Goal: Book appointment/travel/reservation

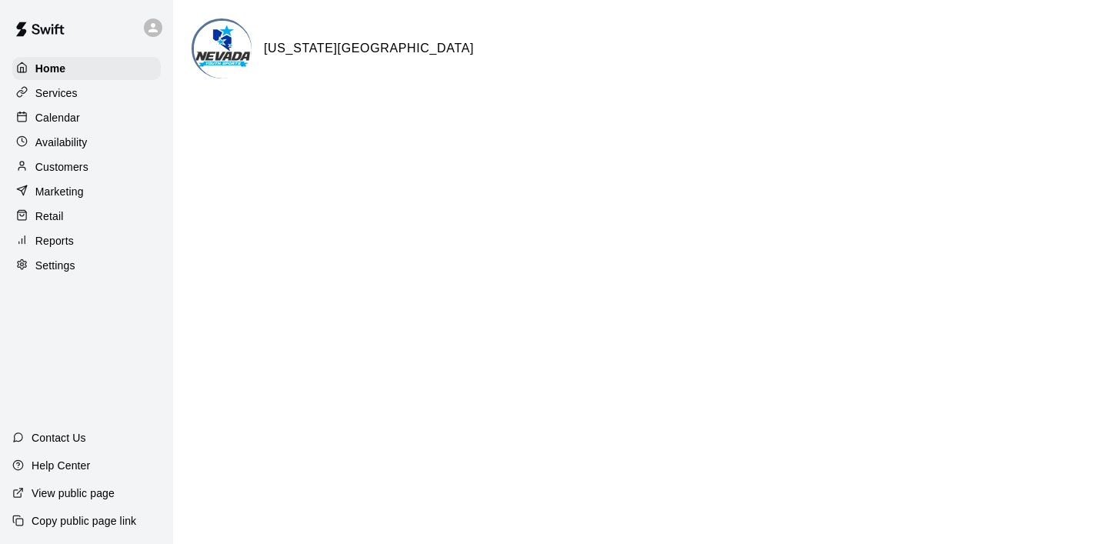
click at [59, 118] on p "Calendar" at bounding box center [57, 117] width 45 height 15
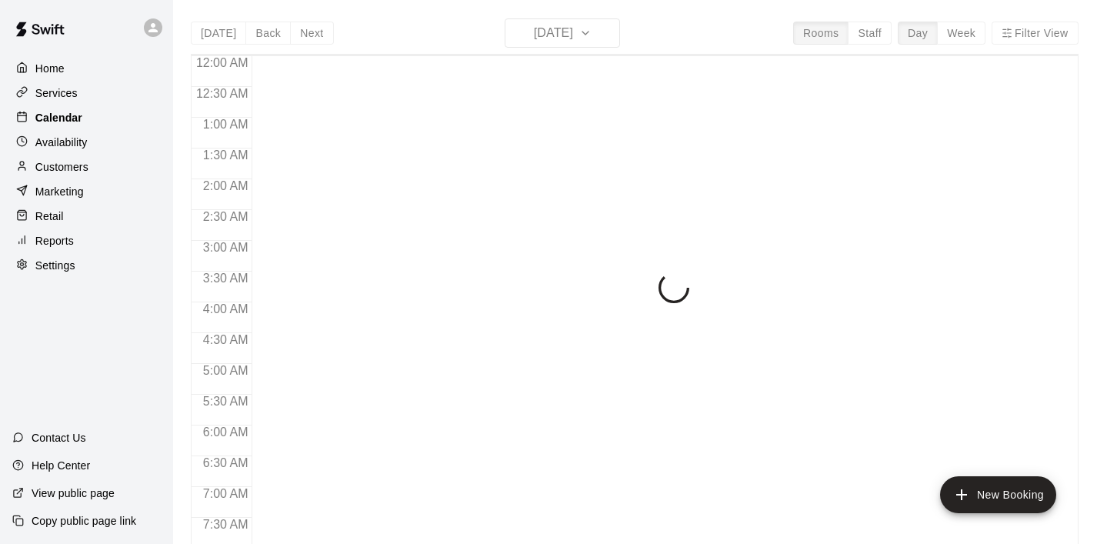
scroll to position [591, 0]
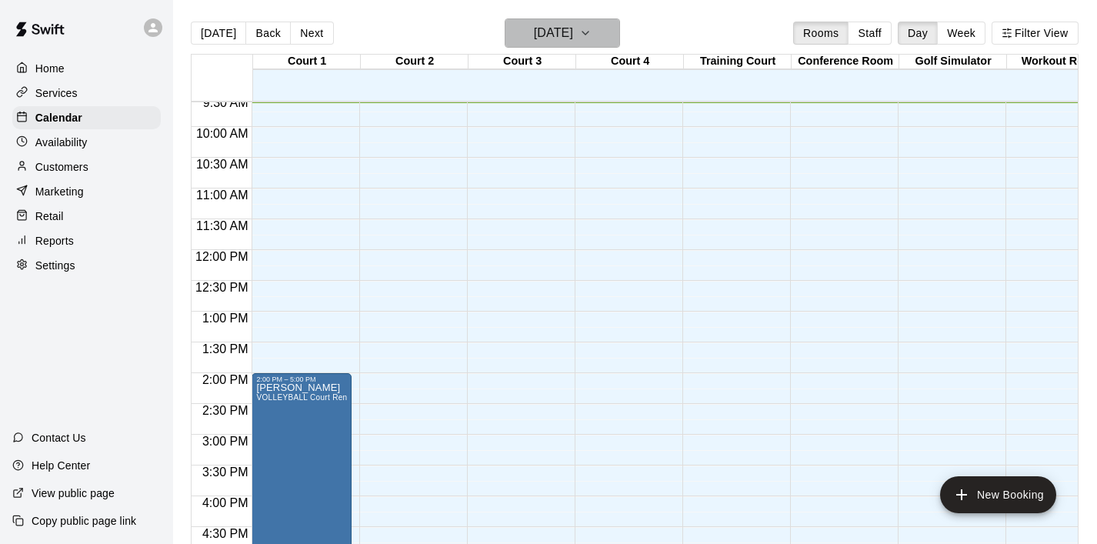
click at [591, 34] on icon "button" at bounding box center [585, 33] width 12 height 18
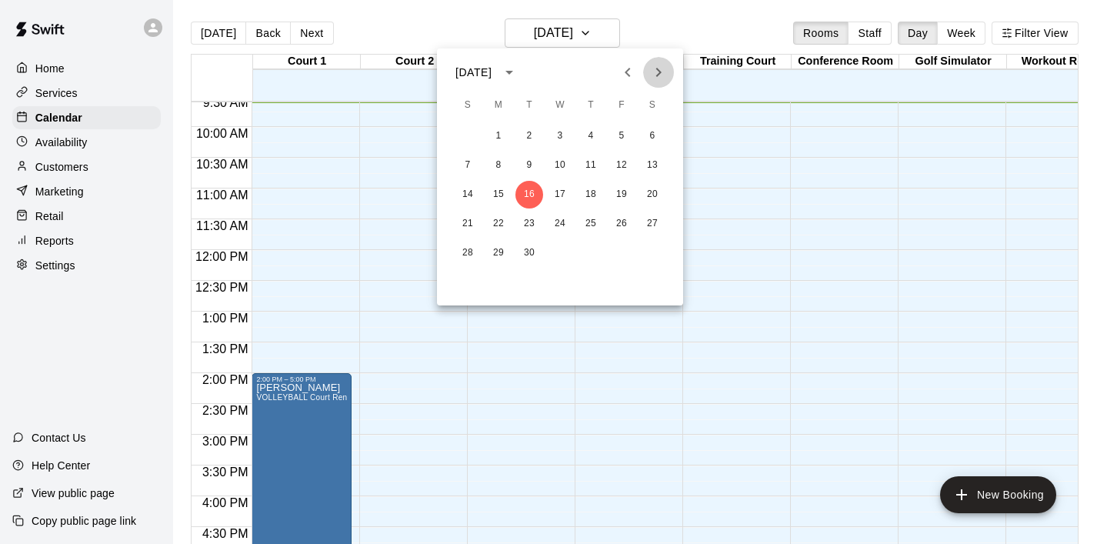
click at [664, 72] on icon "Next month" at bounding box center [658, 72] width 18 height 18
click at [661, 68] on icon "Next month" at bounding box center [658, 72] width 18 height 18
click at [557, 218] on button "19" at bounding box center [560, 224] width 28 height 28
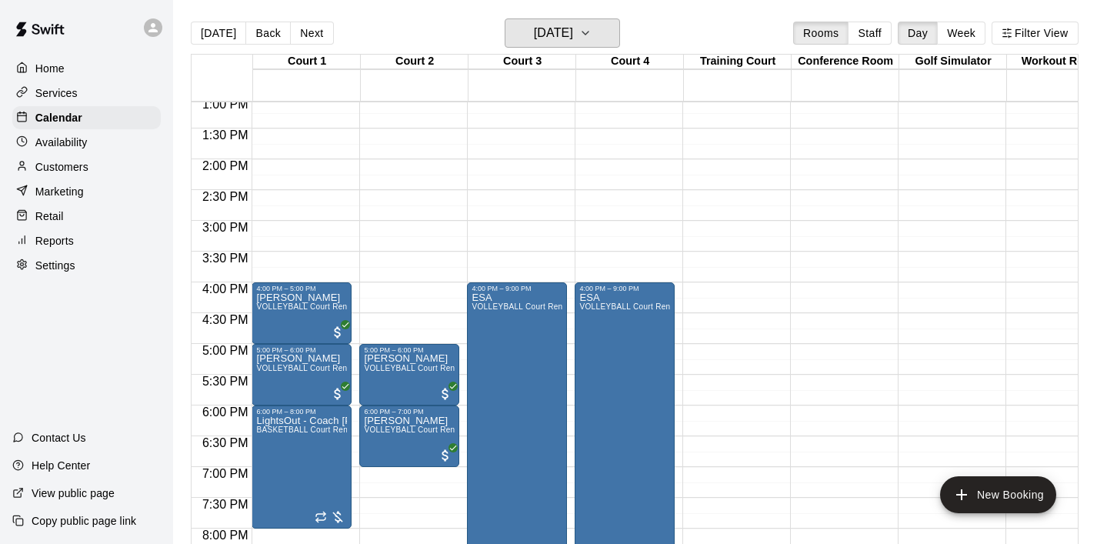
scroll to position [808, 0]
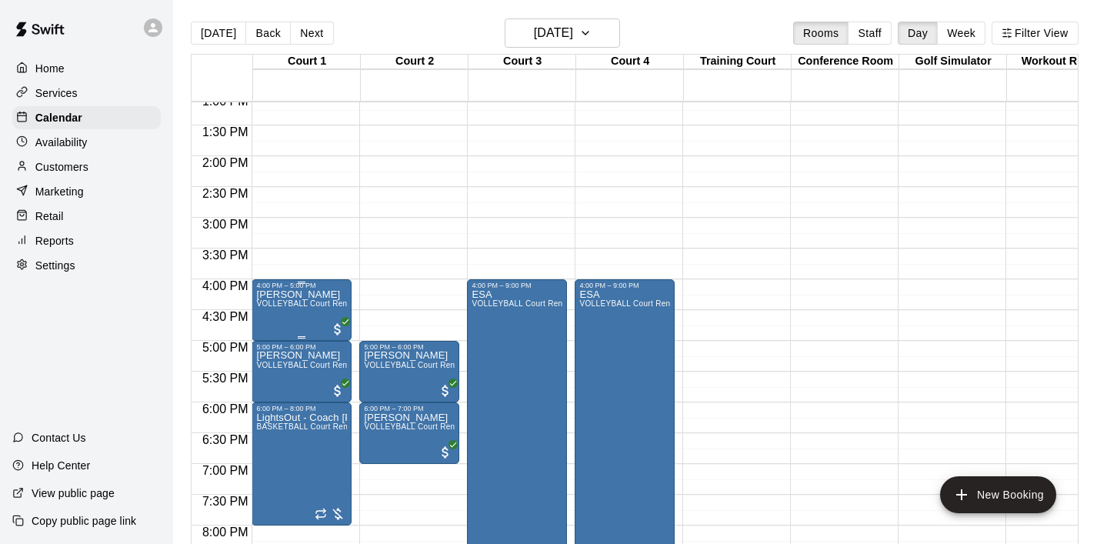
click at [293, 295] on p "[PERSON_NAME]" at bounding box center [301, 295] width 91 height 0
click at [275, 302] on icon "edit" at bounding box center [272, 310] width 18 height 18
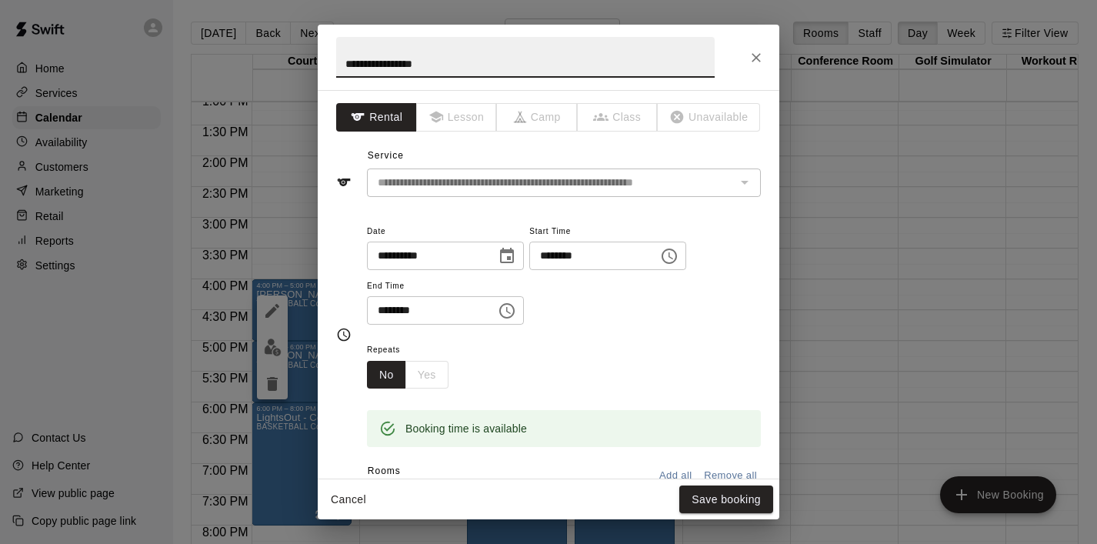
click at [506, 255] on icon "Choose date, selected date is Nov 19, 2025" at bounding box center [507, 256] width 18 height 18
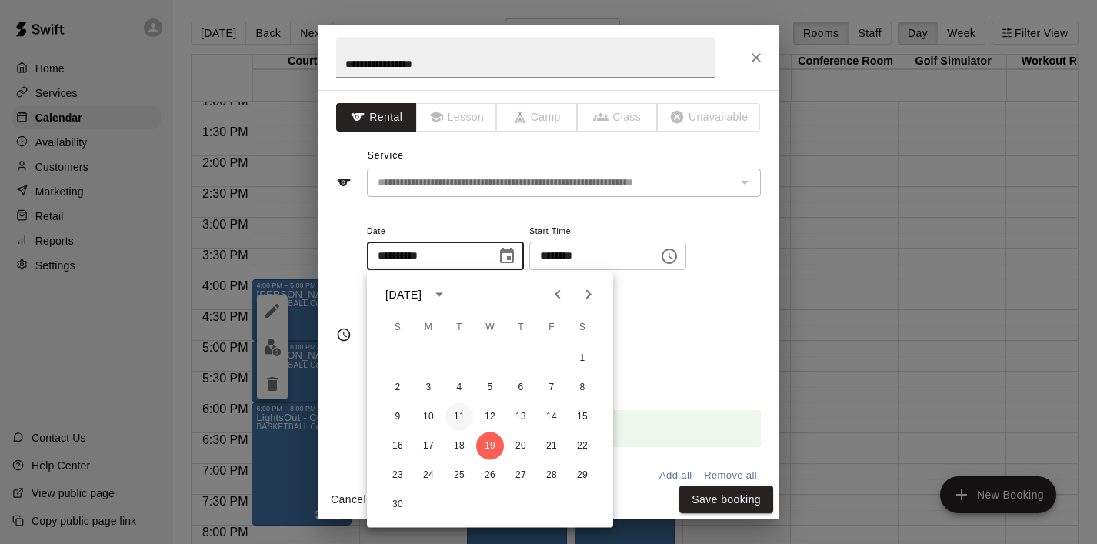
click at [459, 415] on button "11" at bounding box center [459, 417] width 28 height 28
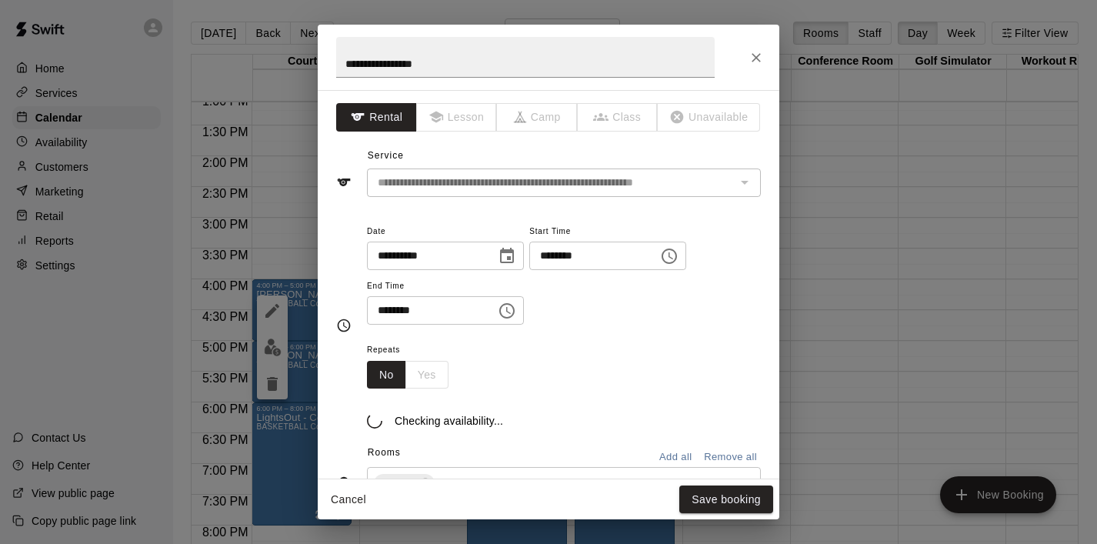
type input "**********"
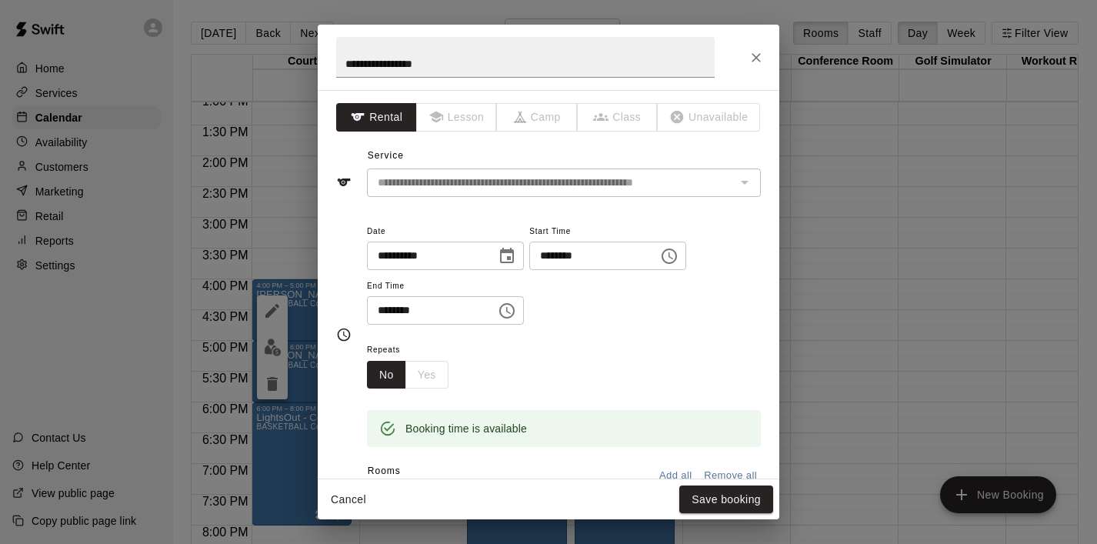
click at [678, 251] on icon "Choose time, selected time is 4:00 PM" at bounding box center [669, 256] width 18 height 18
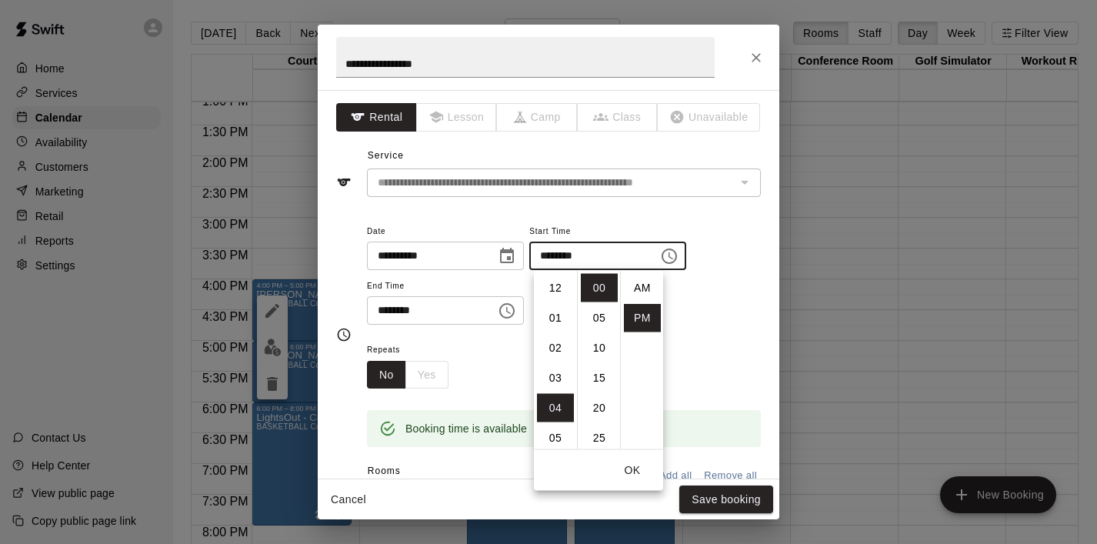
scroll to position [28, 0]
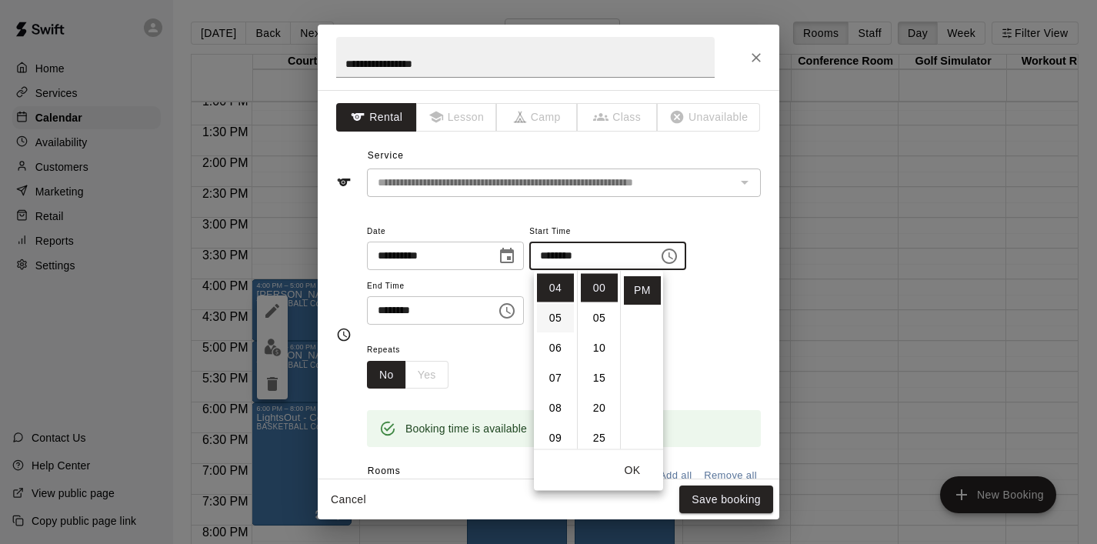
click at [555, 312] on li "05" at bounding box center [555, 318] width 37 height 28
type input "********"
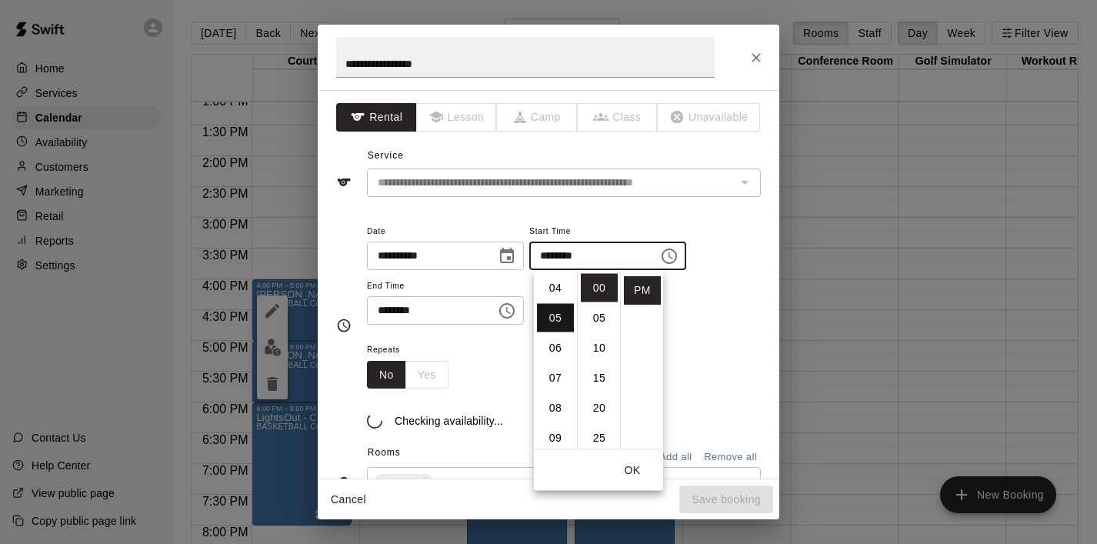
scroll to position [150, 0]
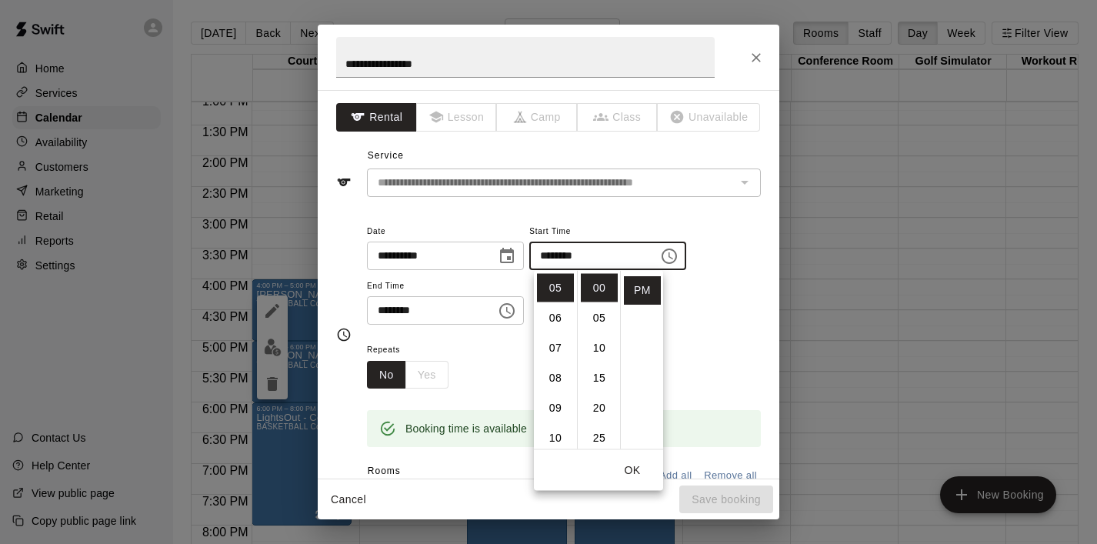
click at [511, 313] on icon "Choose time, selected time is 5:00 PM" at bounding box center [507, 310] width 18 height 18
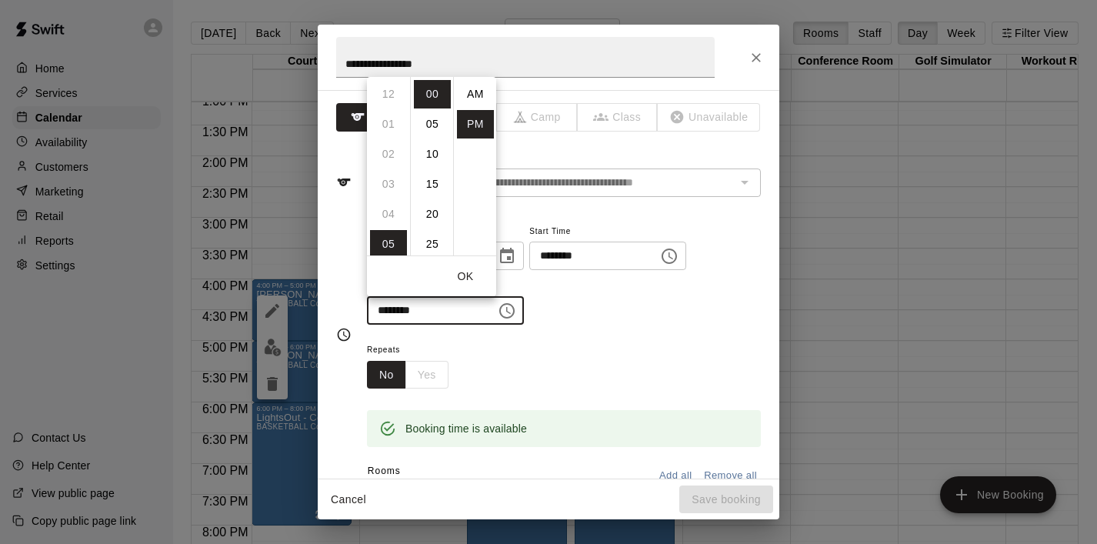
scroll to position [28, 0]
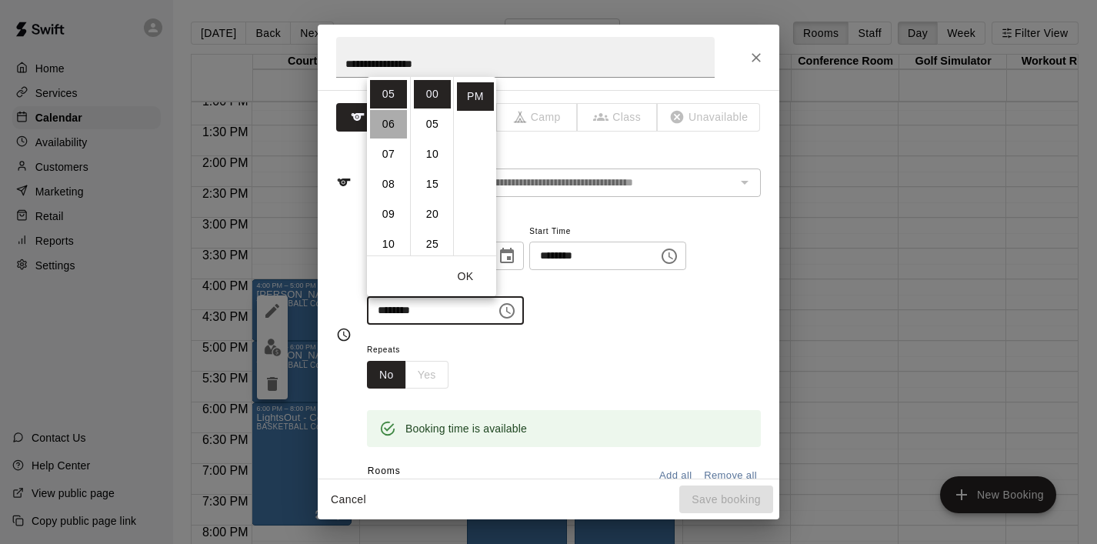
click at [387, 129] on li "06" at bounding box center [388, 124] width 37 height 28
type input "********"
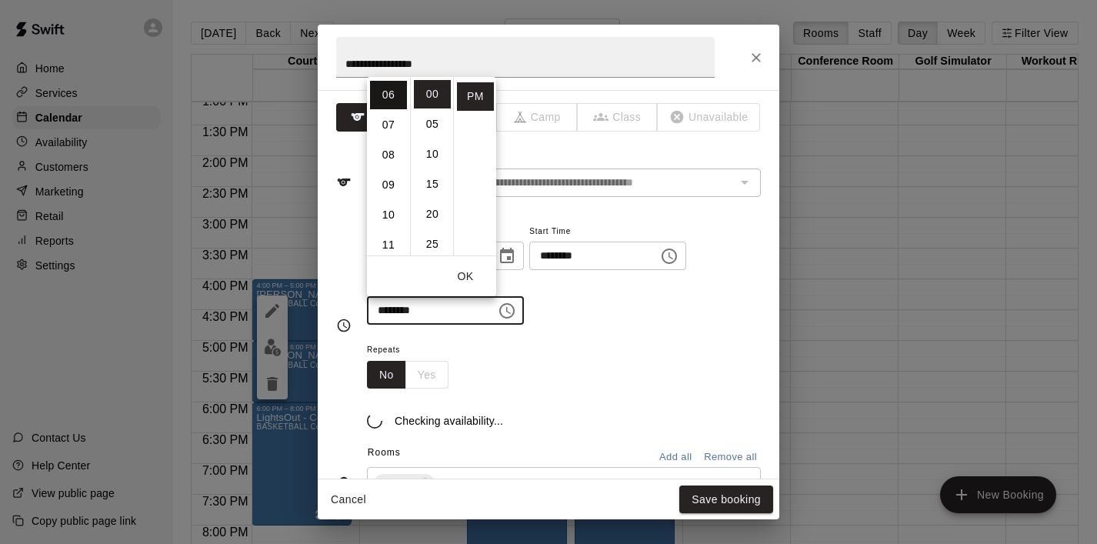
scroll to position [180, 0]
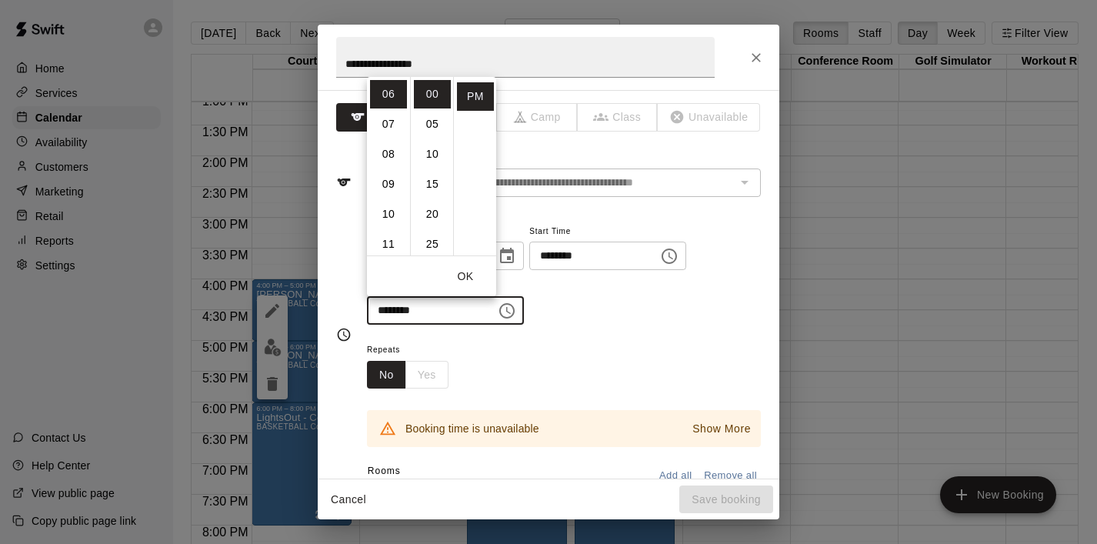
click at [472, 267] on button "OK" at bounding box center [465, 276] width 49 height 28
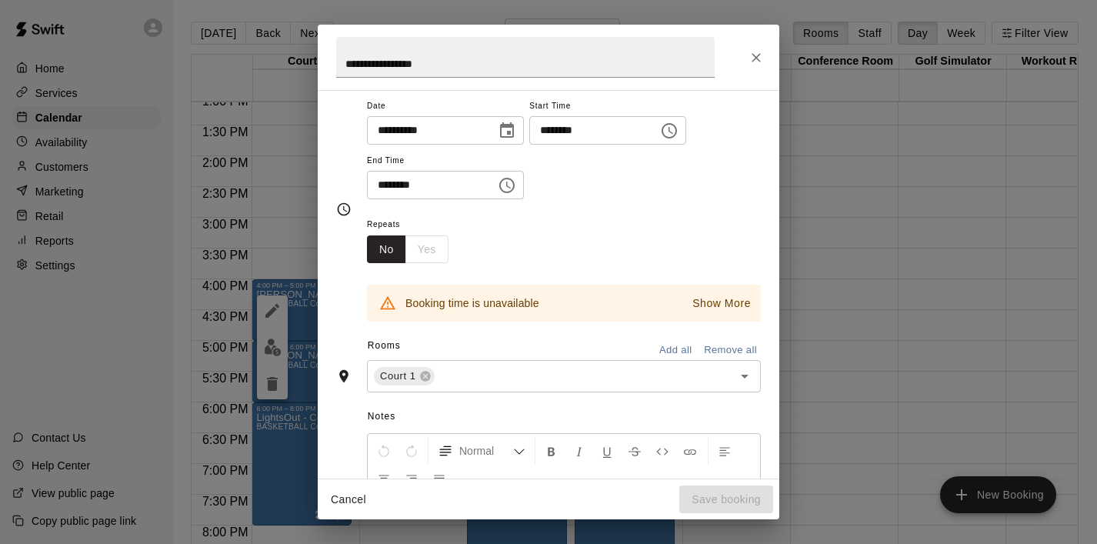
scroll to position [135, 0]
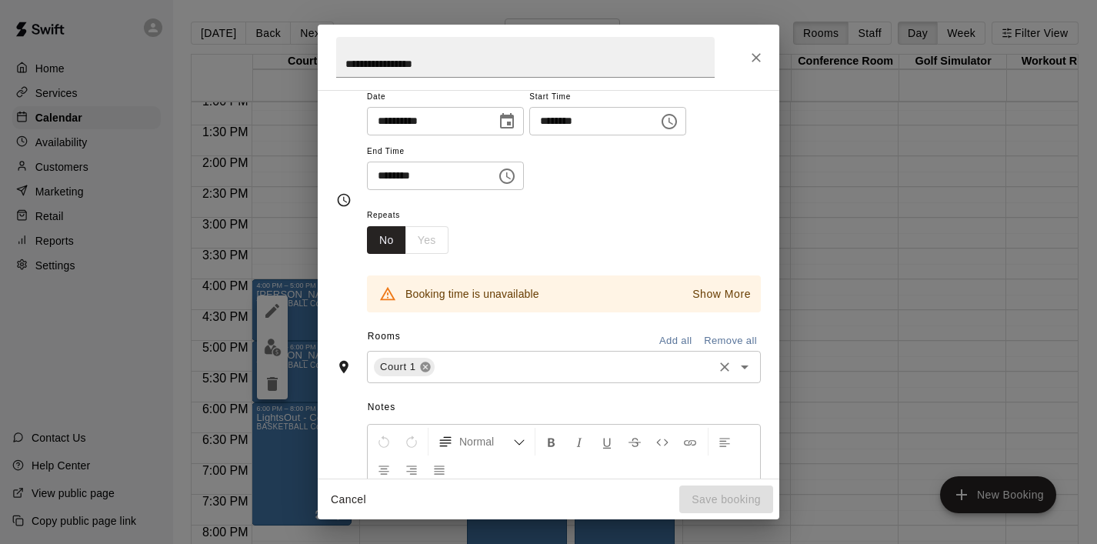
click at [426, 369] on icon at bounding box center [425, 367] width 10 height 10
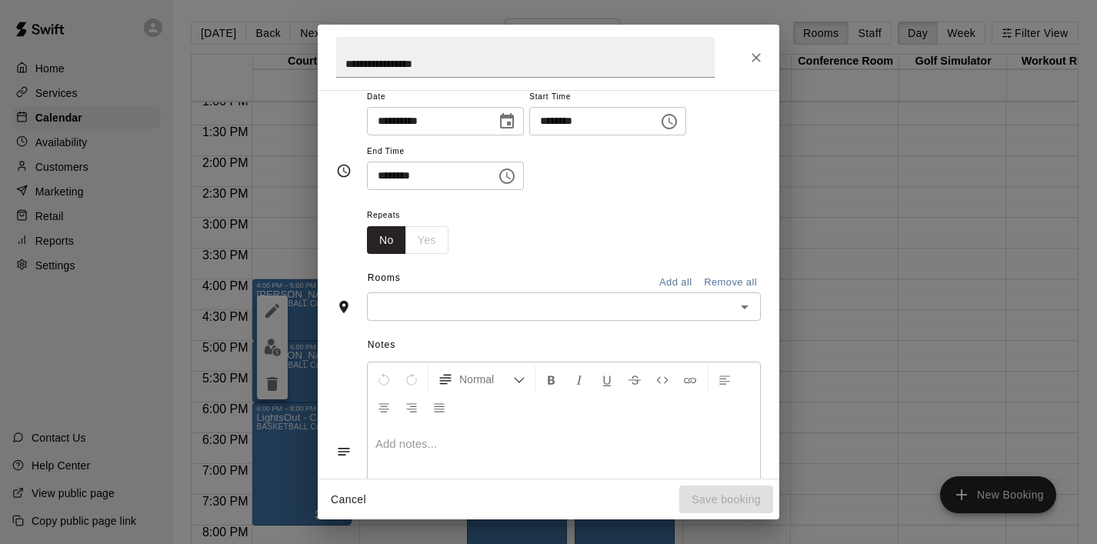
scroll to position [105, 0]
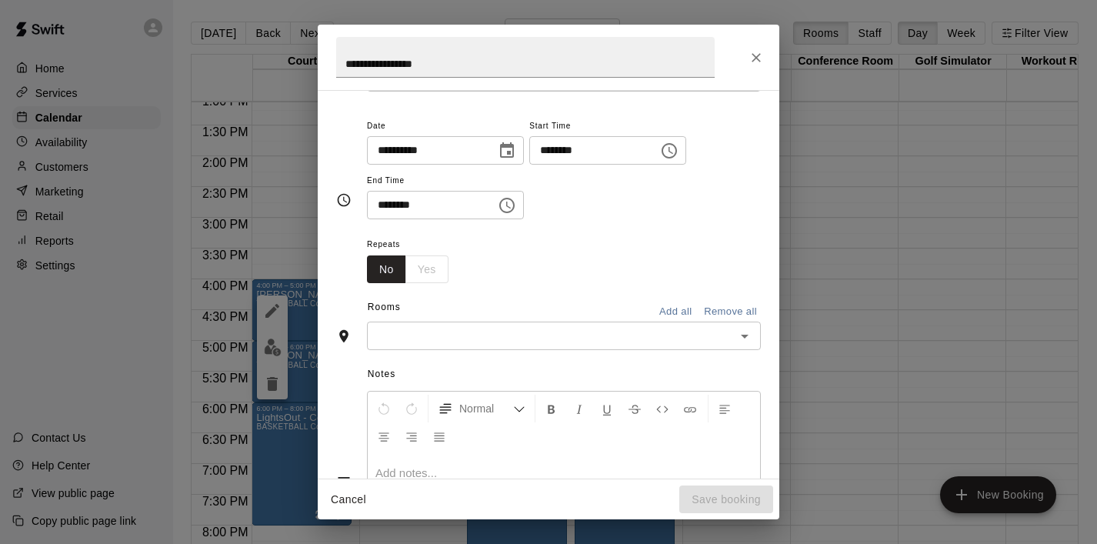
click at [749, 328] on icon "Open" at bounding box center [744, 336] width 18 height 18
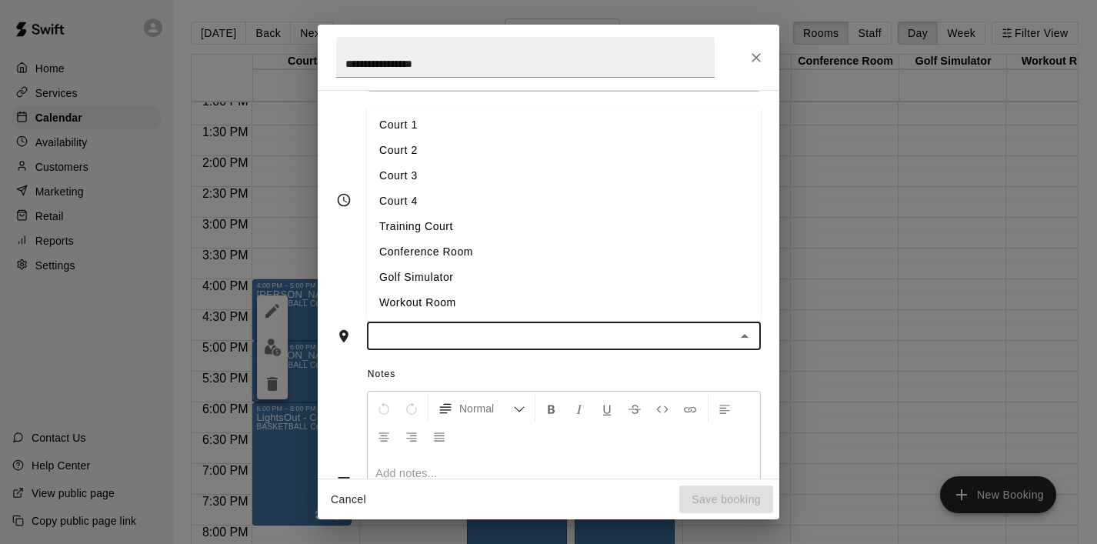
click at [449, 153] on li "Court 2" at bounding box center [564, 150] width 394 height 25
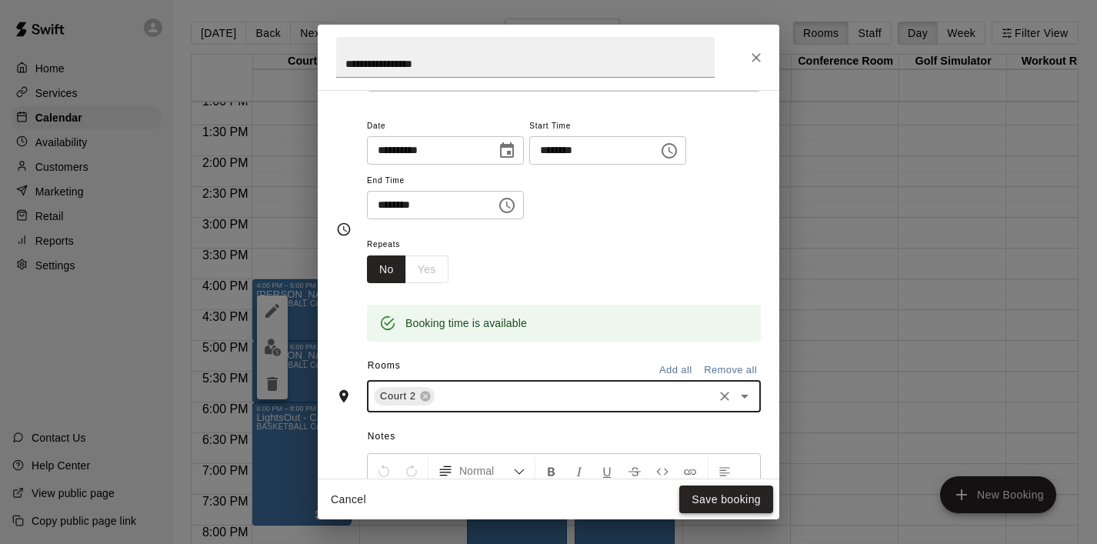
click at [697, 496] on button "Save booking" at bounding box center [726, 499] width 94 height 28
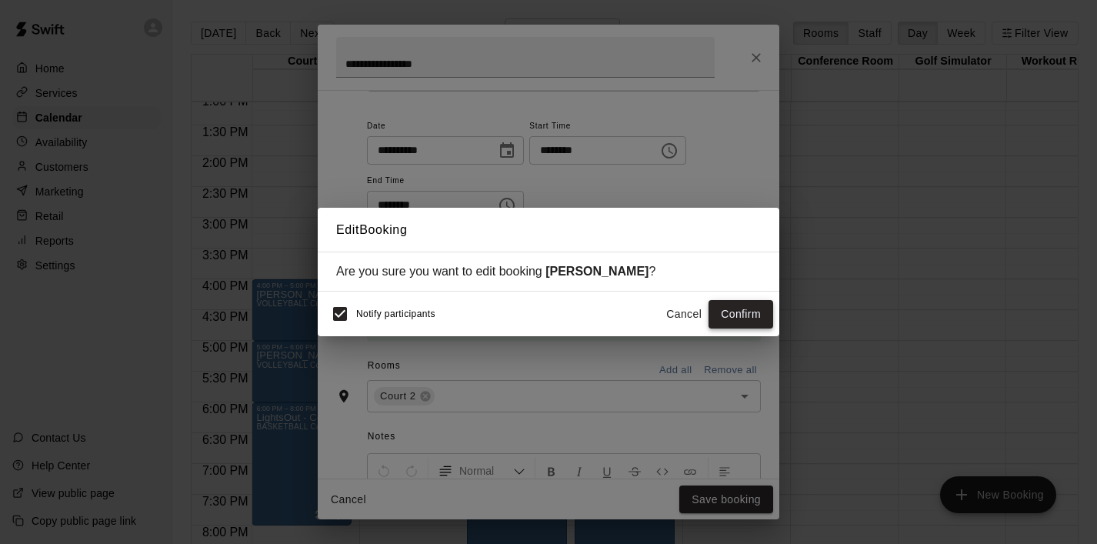
click at [746, 319] on button "Confirm" at bounding box center [740, 314] width 65 height 28
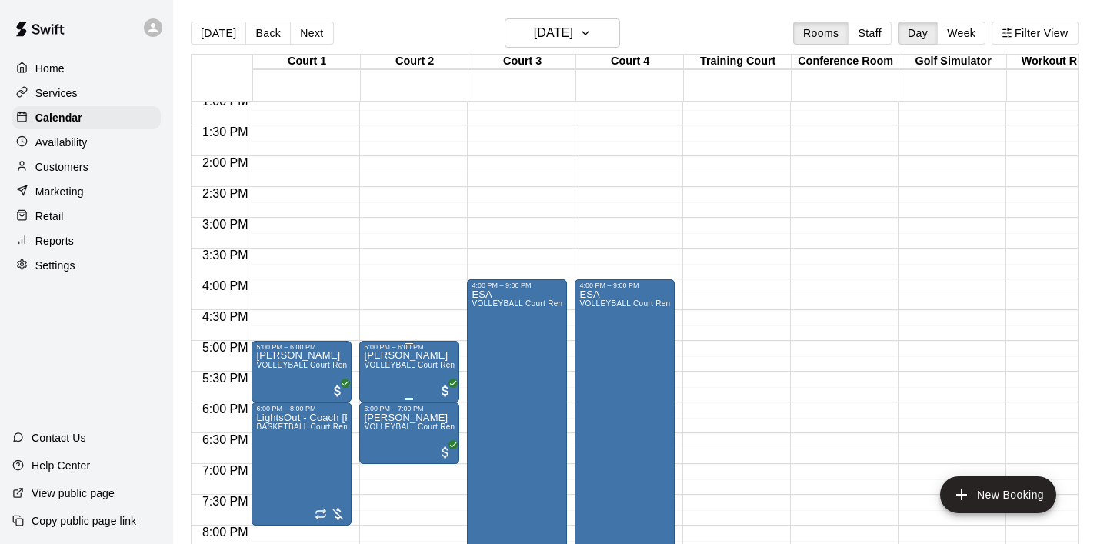
click at [428, 365] on span "VOLLEYBALL Court Rental (Everyday After 3 pm and All Day Weekends)" at bounding box center [497, 365] width 267 height 8
click at [377, 372] on icon "edit" at bounding box center [380, 377] width 18 height 18
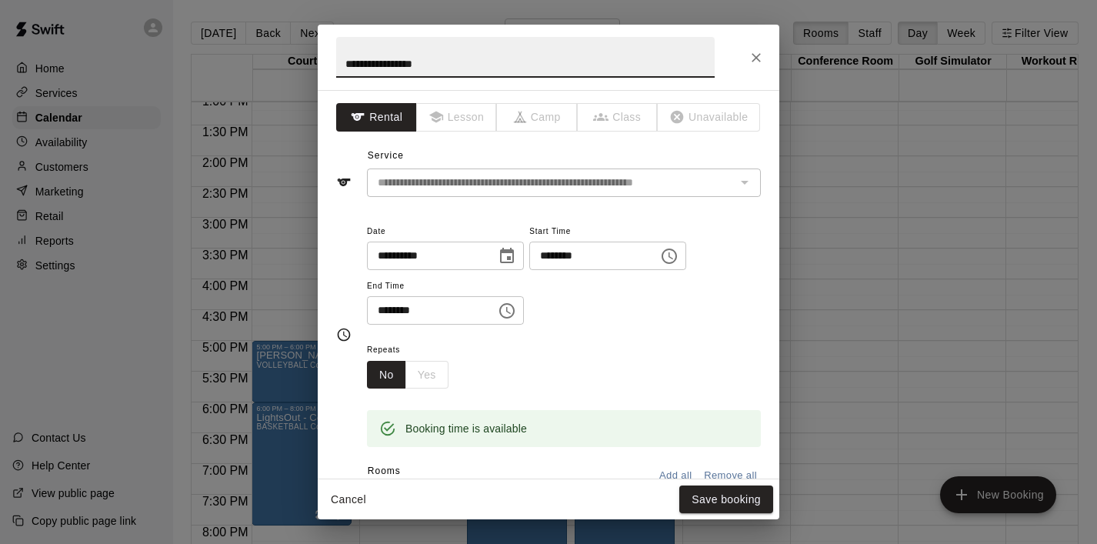
click at [515, 255] on icon "Choose date, selected date is Nov 19, 2025" at bounding box center [507, 256] width 18 height 18
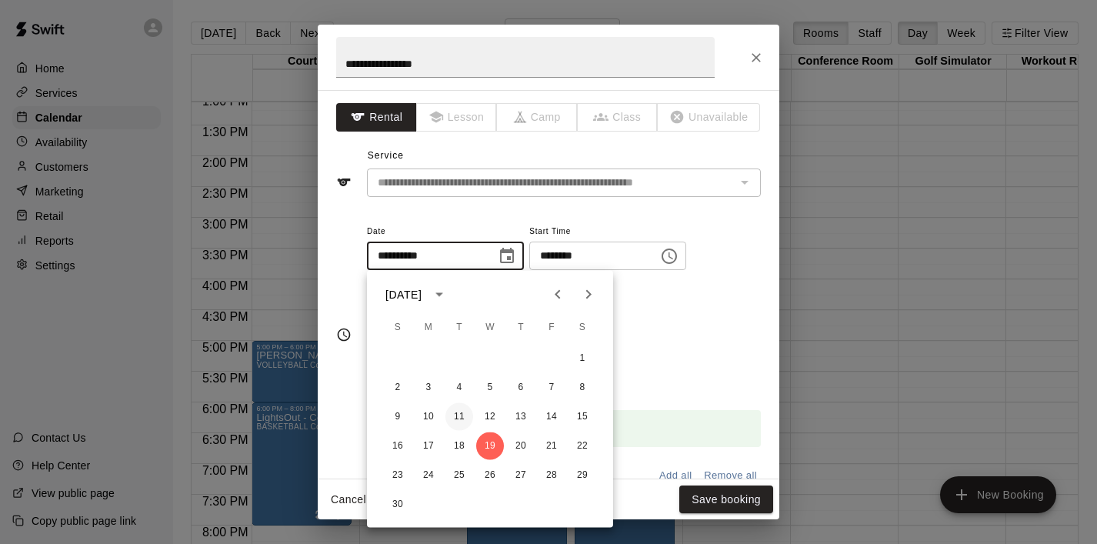
click at [459, 406] on button "11" at bounding box center [459, 417] width 28 height 28
type input "**********"
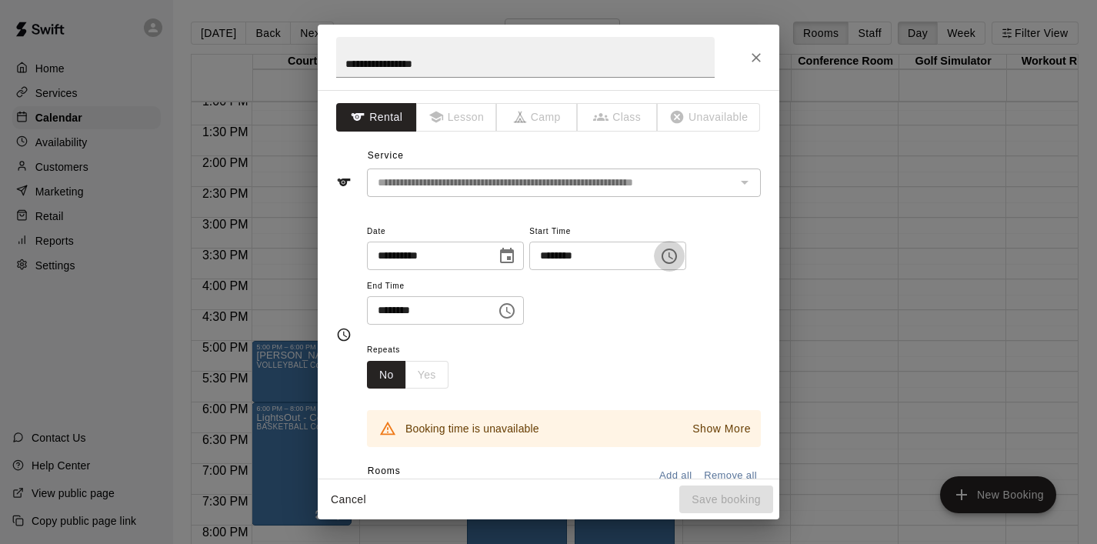
click at [677, 252] on icon "Choose time, selected time is 5:00 PM" at bounding box center [668, 255] width 15 height 15
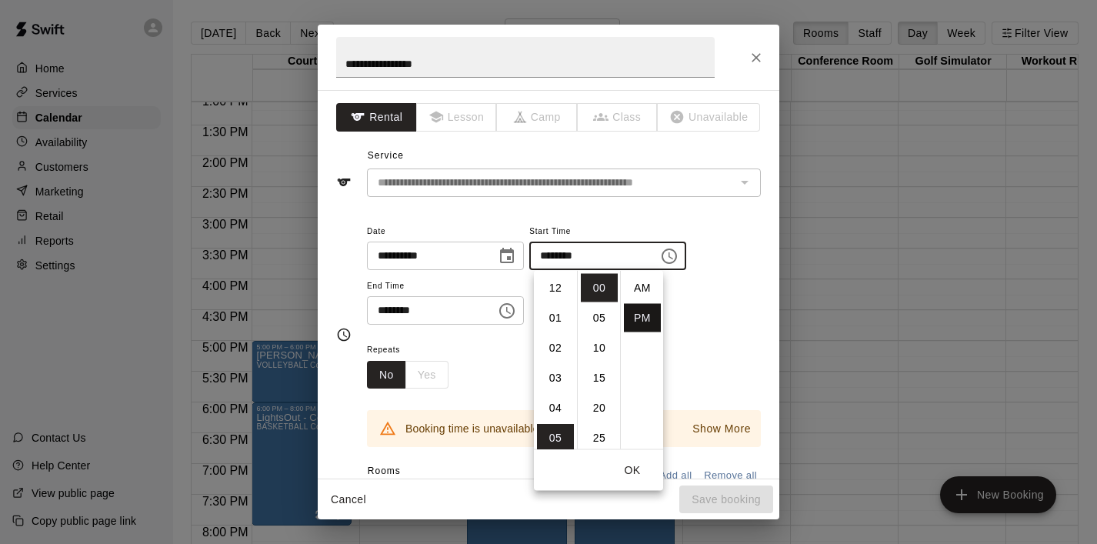
scroll to position [28, 0]
click at [557, 325] on li "06" at bounding box center [555, 318] width 37 height 28
type input "********"
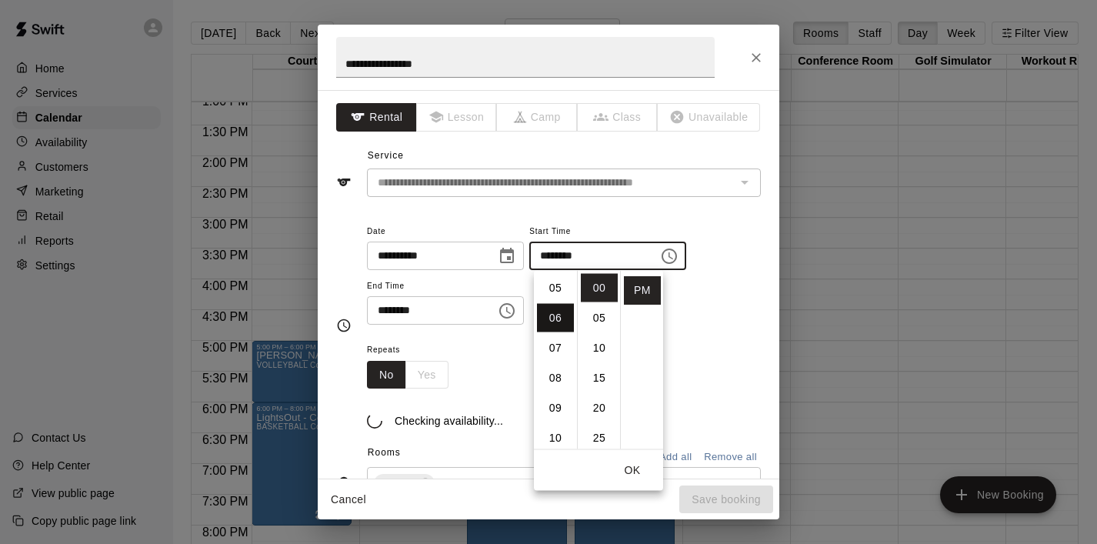
scroll to position [180, 0]
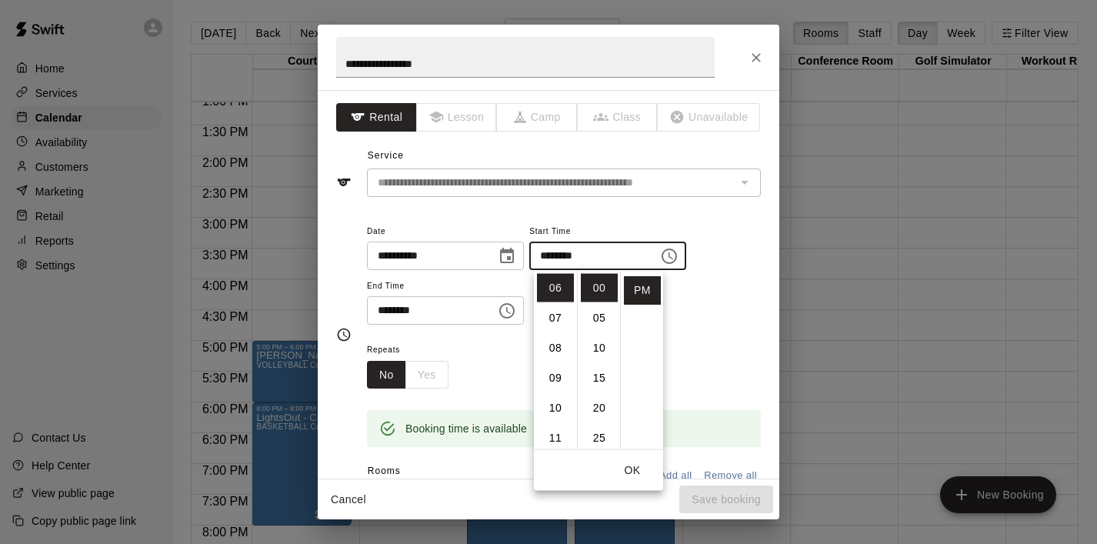
click at [490, 311] on div "******** ​" at bounding box center [445, 310] width 157 height 28
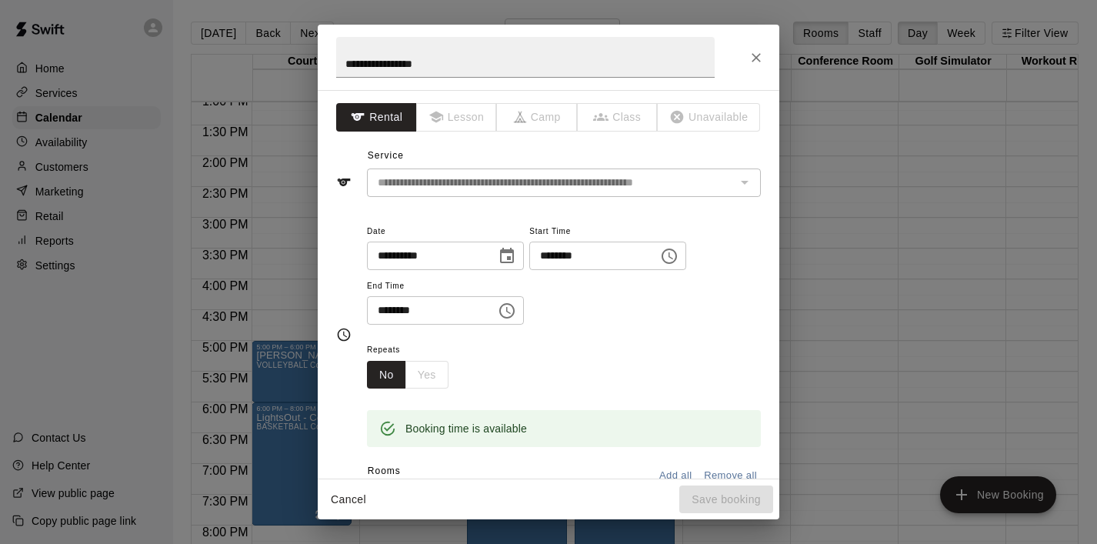
click at [513, 308] on icon "Choose time, selected time is 6:00 PM" at bounding box center [507, 310] width 18 height 18
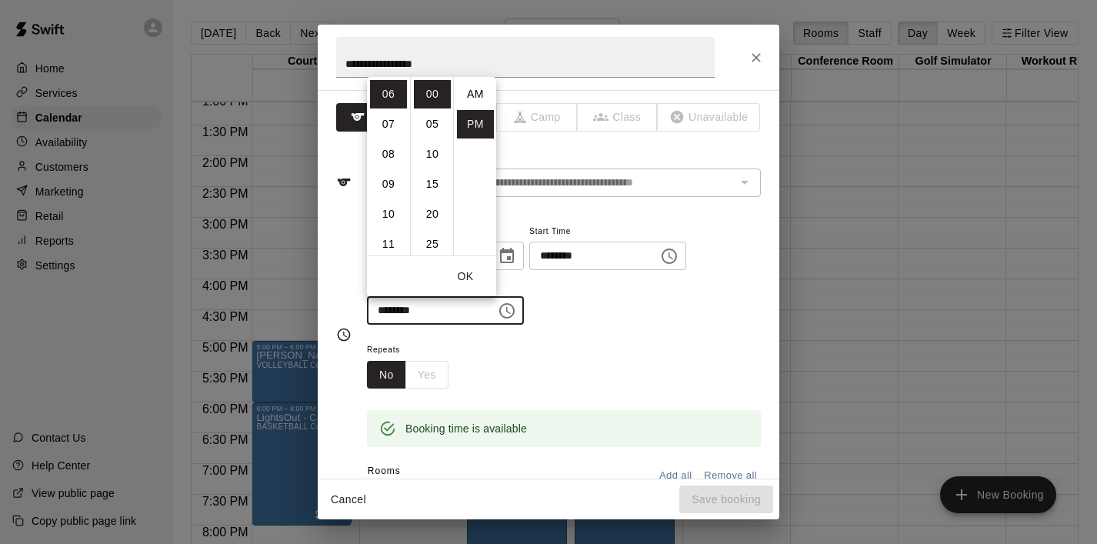
scroll to position [28, 0]
click at [392, 118] on li "07" at bounding box center [388, 124] width 37 height 28
type input "********"
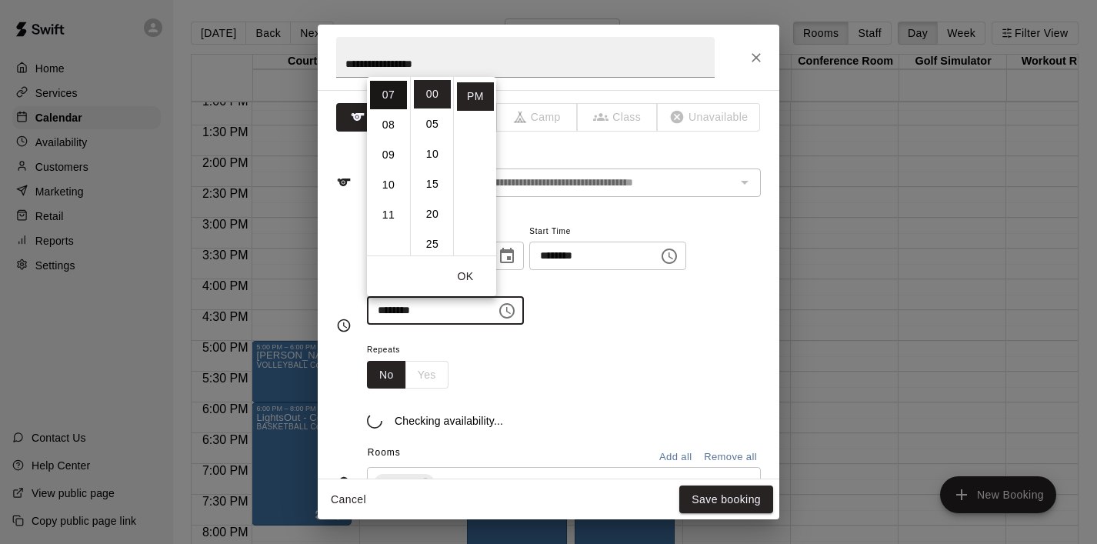
scroll to position [210, 0]
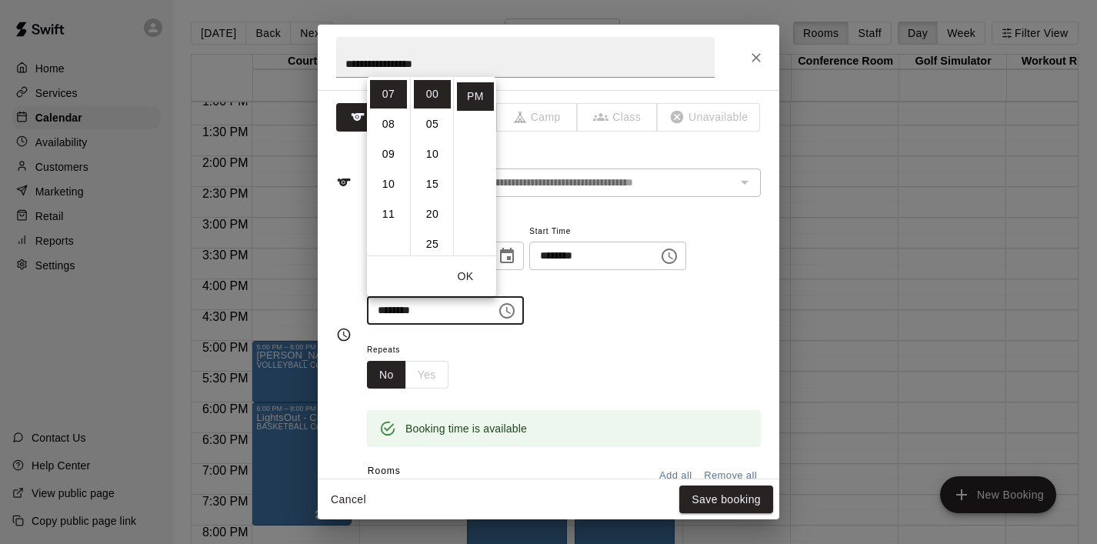
click at [471, 275] on button "OK" at bounding box center [465, 276] width 49 height 28
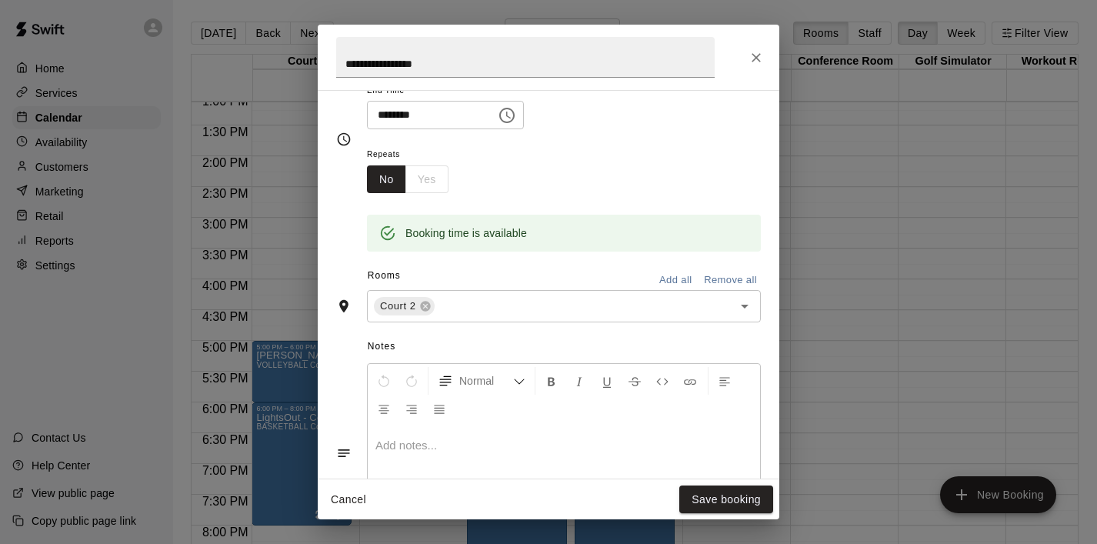
scroll to position [191, 0]
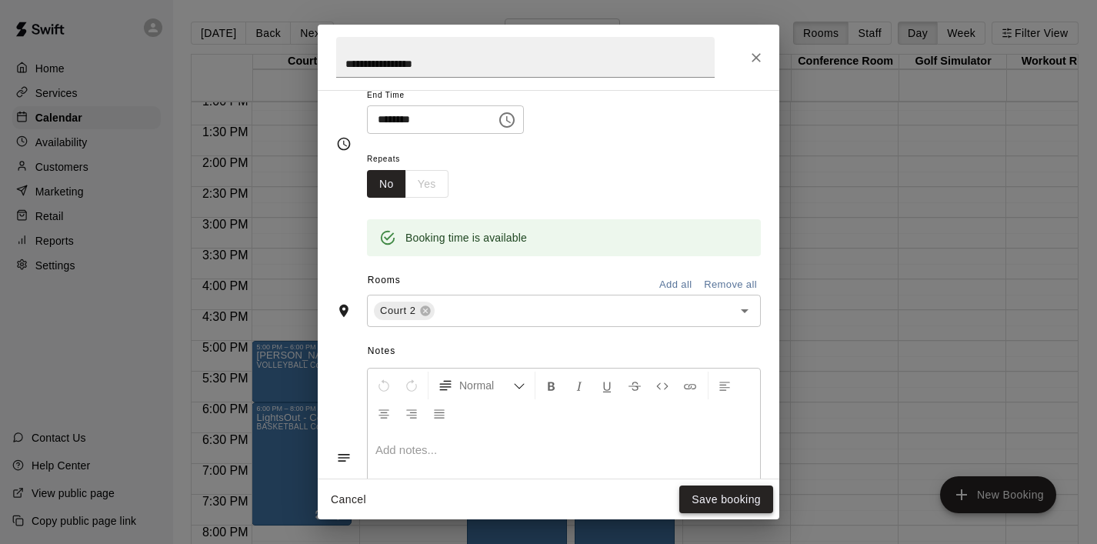
click at [708, 498] on button "Save booking" at bounding box center [726, 499] width 94 height 28
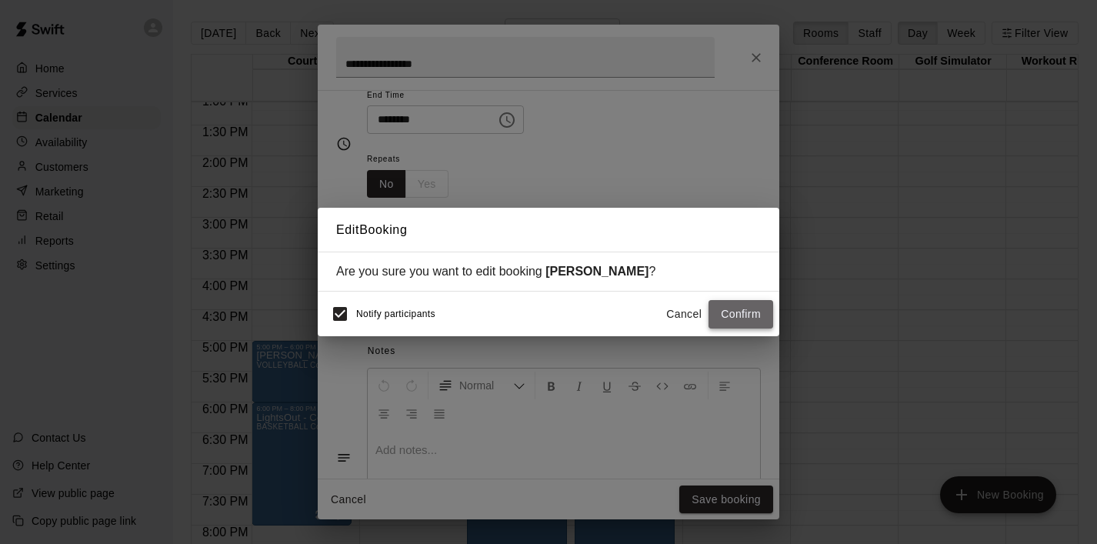
click at [752, 325] on button "Confirm" at bounding box center [740, 314] width 65 height 28
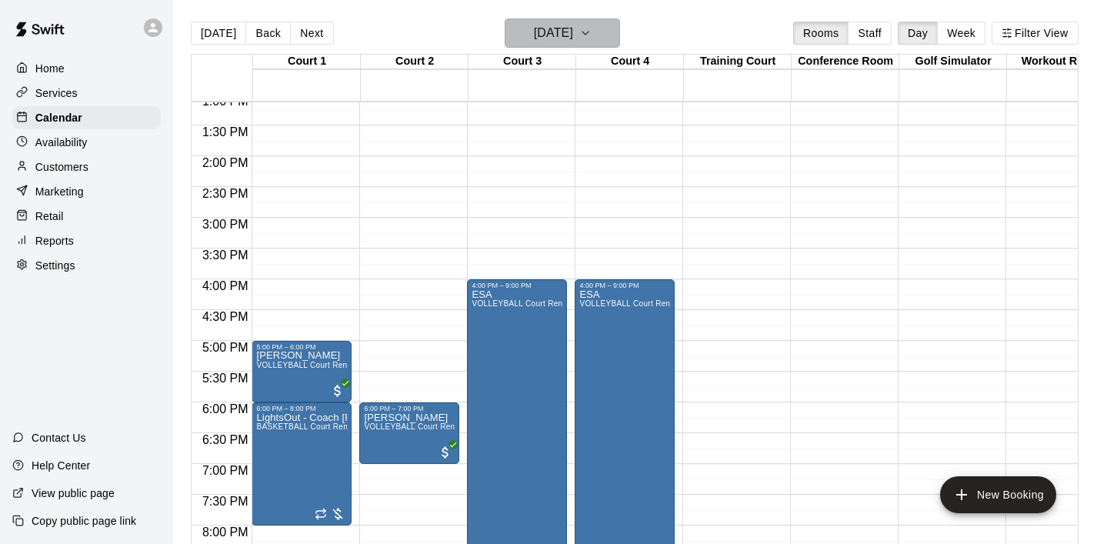
click at [609, 32] on button "[DATE]" at bounding box center [562, 32] width 115 height 29
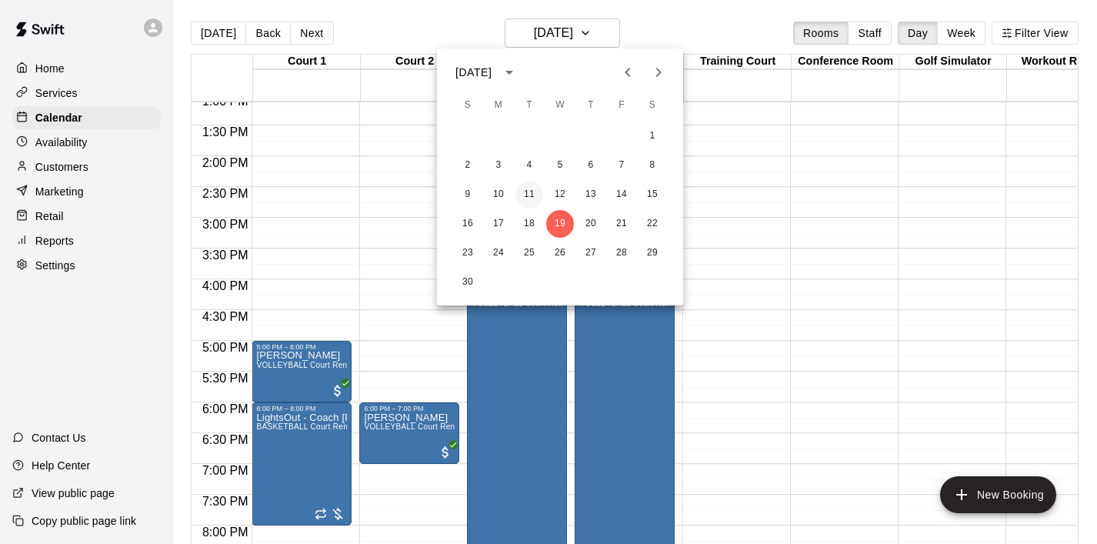
click at [528, 195] on button "11" at bounding box center [529, 195] width 28 height 28
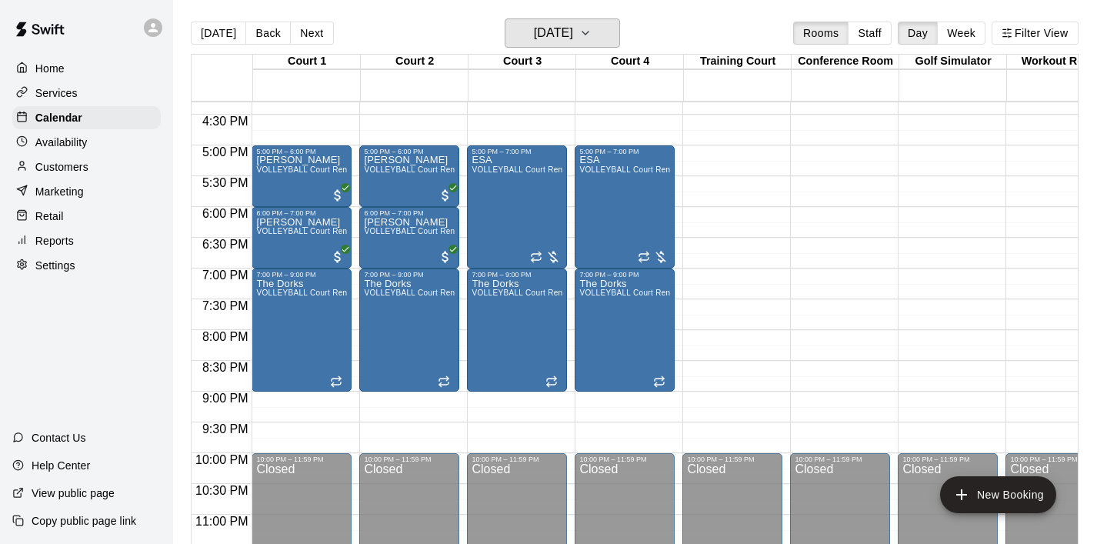
scroll to position [1018, 0]
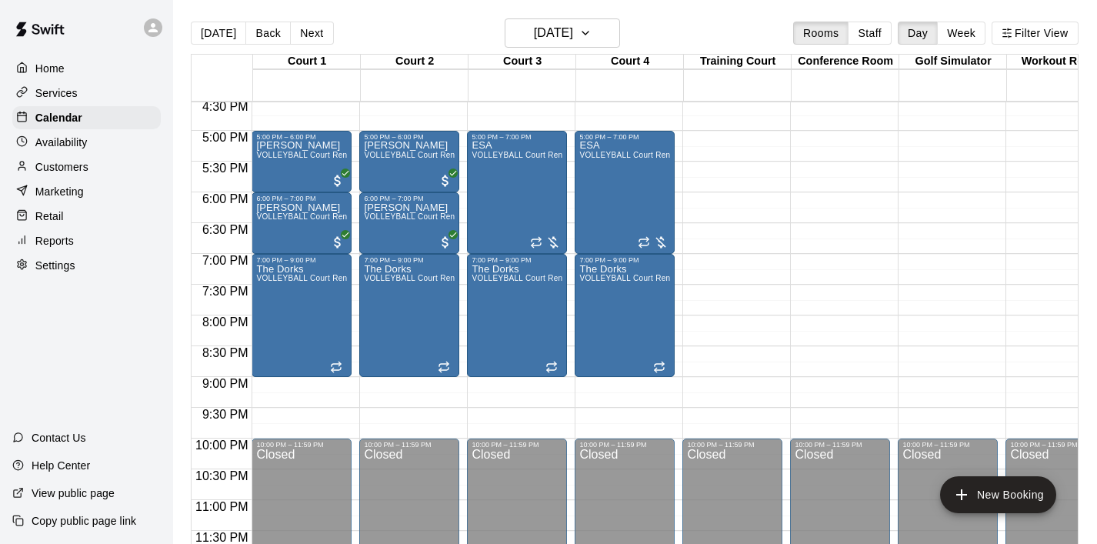
click at [50, 68] on p "Home" at bounding box center [49, 68] width 29 height 15
